Goal: Check status

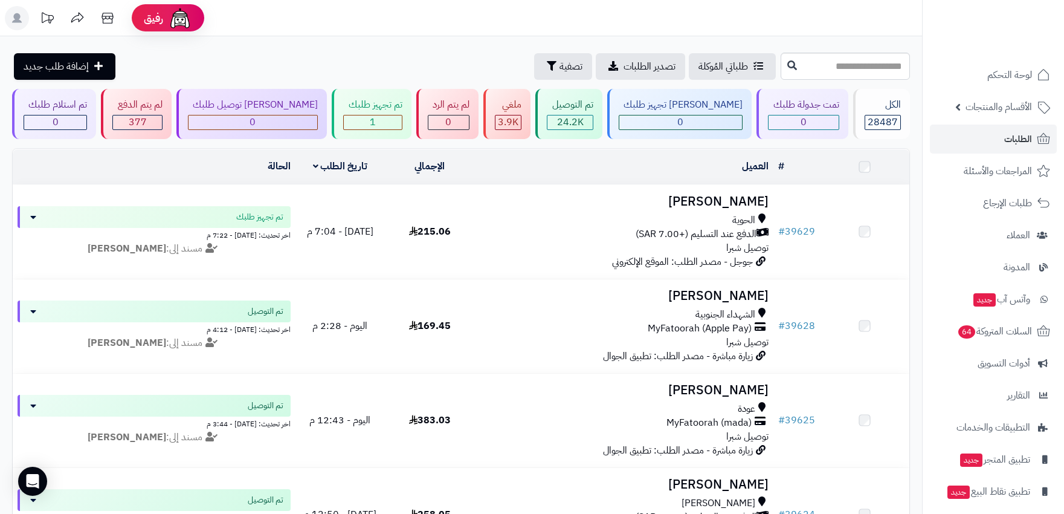
click at [1008, 141] on span "الطلبات" at bounding box center [1019, 139] width 28 height 17
click at [1014, 126] on link "الطلبات" at bounding box center [993, 139] width 127 height 29
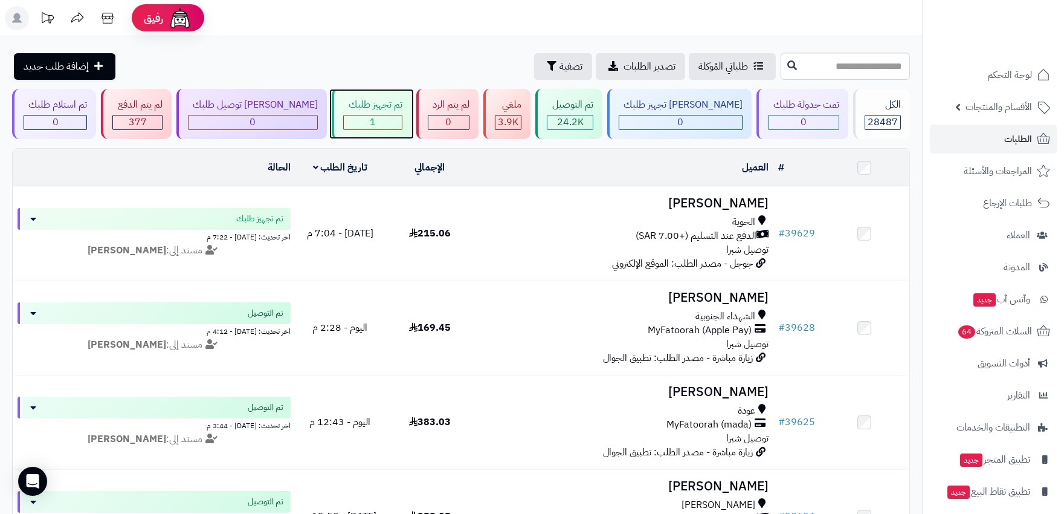
click at [377, 125] on div "1" at bounding box center [372, 122] width 57 height 14
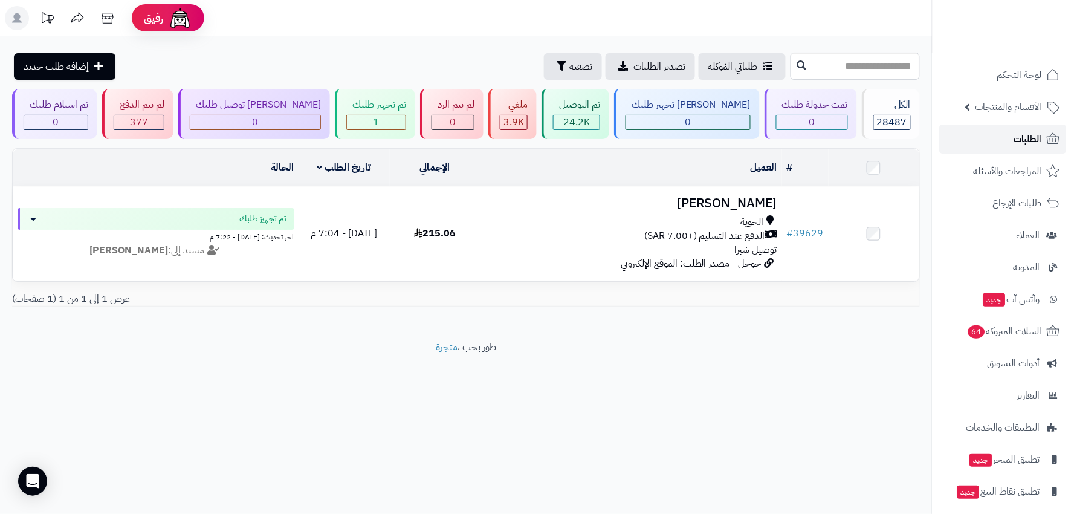
click at [1035, 134] on span "الطلبات" at bounding box center [1028, 139] width 28 height 17
